Goal: Task Accomplishment & Management: Complete application form

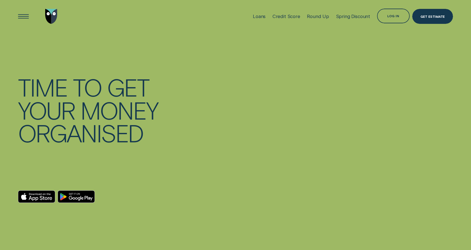
click at [396, 16] on div "Log in" at bounding box center [394, 16] width 12 height 3
click at [391, 17] on div "Log in" at bounding box center [394, 16] width 12 height 3
click at [395, 16] on div "Log in" at bounding box center [394, 16] width 12 height 3
click at [393, 17] on div "Log in" at bounding box center [394, 16] width 12 height 3
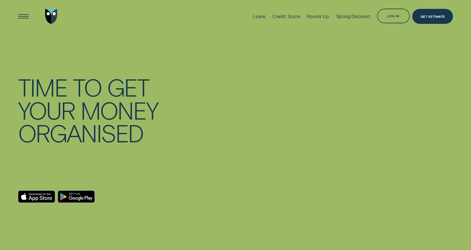
click at [393, 17] on div "Log in" at bounding box center [394, 16] width 12 height 3
click at [27, 17] on div "Open Menu" at bounding box center [23, 16] width 21 height 21
click at [24, 20] on div "Open Menu" at bounding box center [23, 16] width 21 height 21
click at [386, 14] on div "Log in" at bounding box center [393, 16] width 33 height 15
click at [428, 17] on div "Get Estimate" at bounding box center [433, 17] width 24 height 3
